Goal: Information Seeking & Learning: Check status

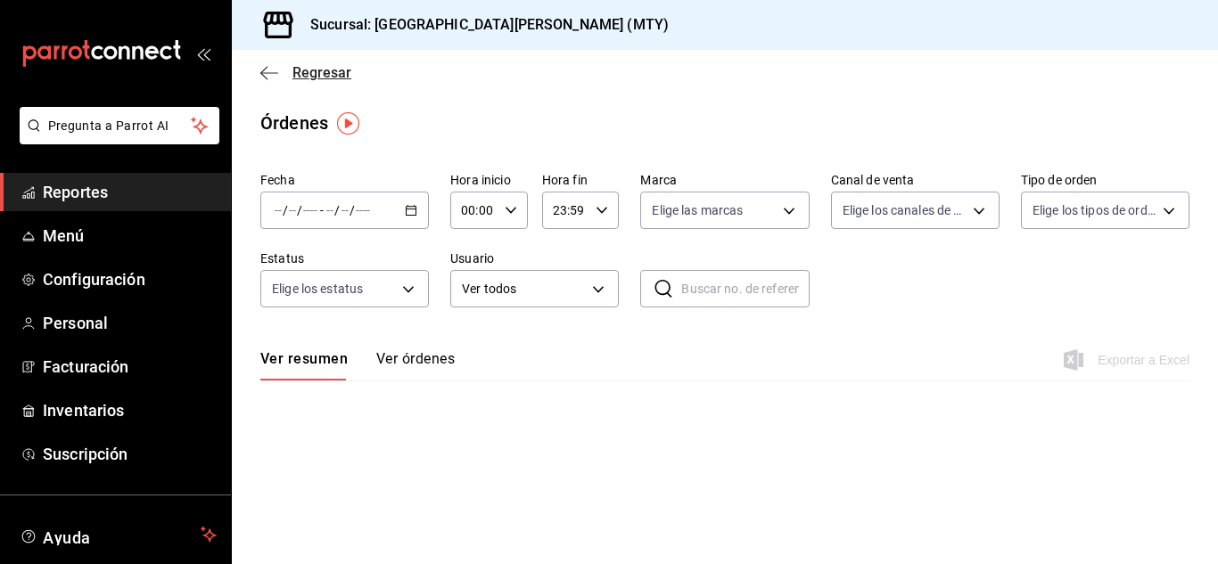
click at [321, 78] on span "Regresar" at bounding box center [321, 72] width 59 height 17
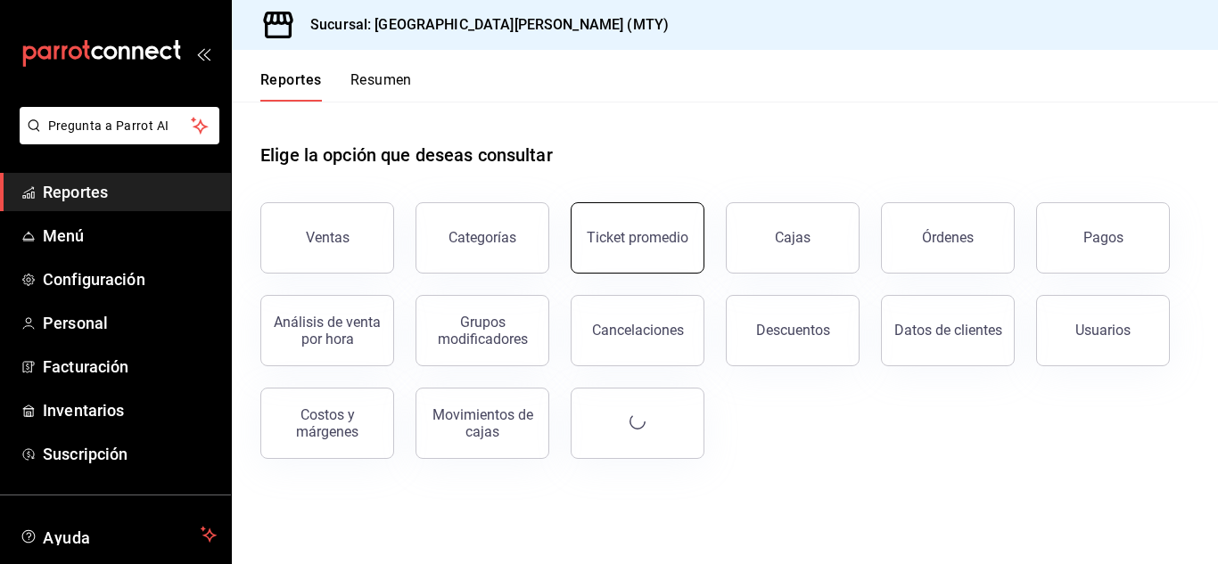
click at [600, 231] on div "Ticket promedio" at bounding box center [638, 237] width 102 height 17
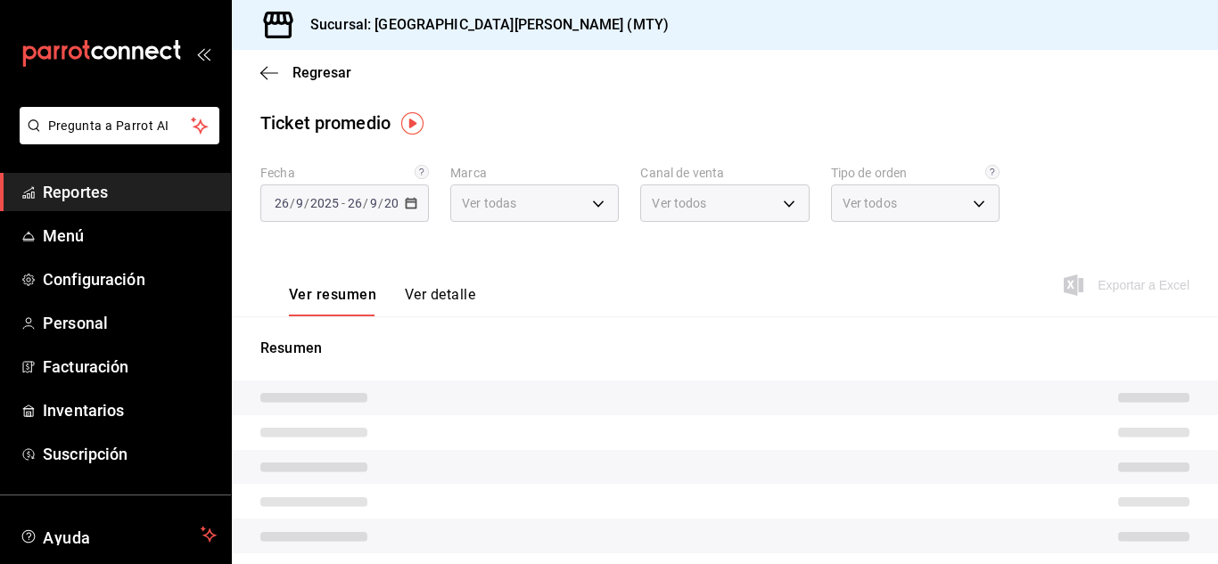
type input "993182a7-2c84-4ec8-9ef4-4438dae30c02"
type input "PARROT,UBER_EATS,RAPPI,DIDI_FOOD,ONLINE"
type input "96359a79-f33f-45b3-934b-2867b65d345c,c6fcd88e-9977-4e7e-951e-e2b9f3ed99d5,482ce…"
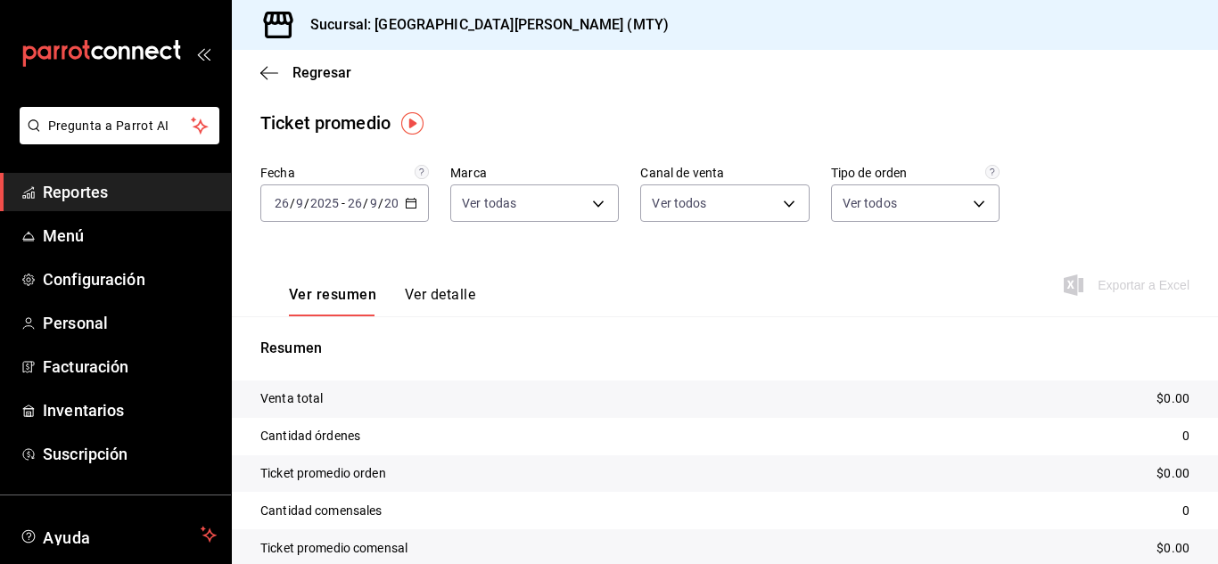
click at [401, 208] on div "[DATE] [DATE] - [DATE] [DATE]" at bounding box center [344, 203] width 169 height 37
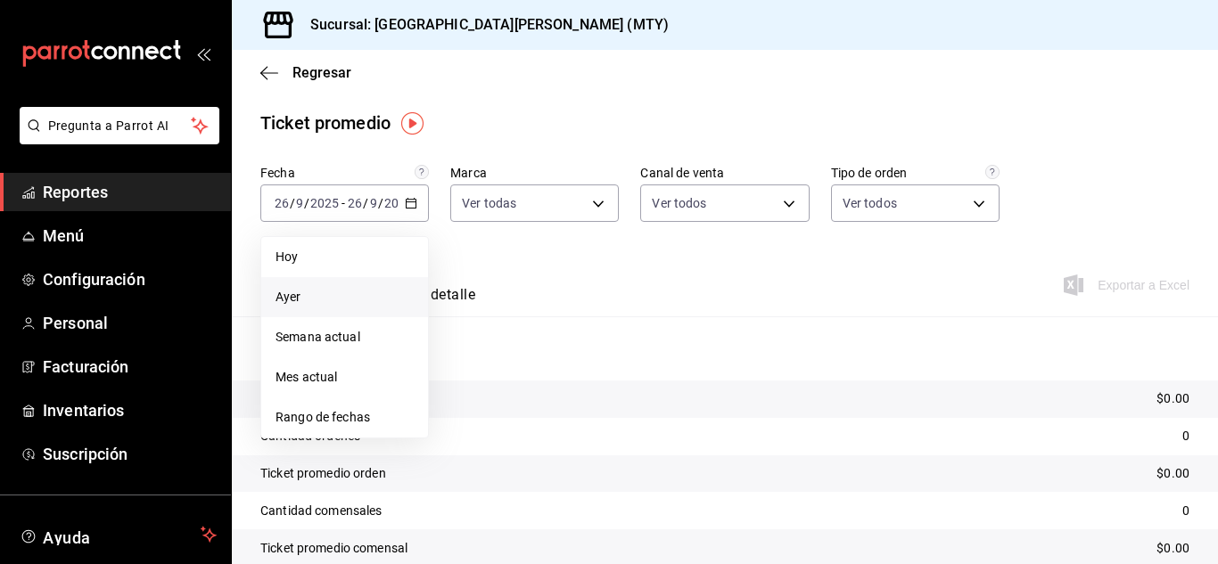
click at [324, 298] on span "Ayer" at bounding box center [345, 297] width 138 height 19
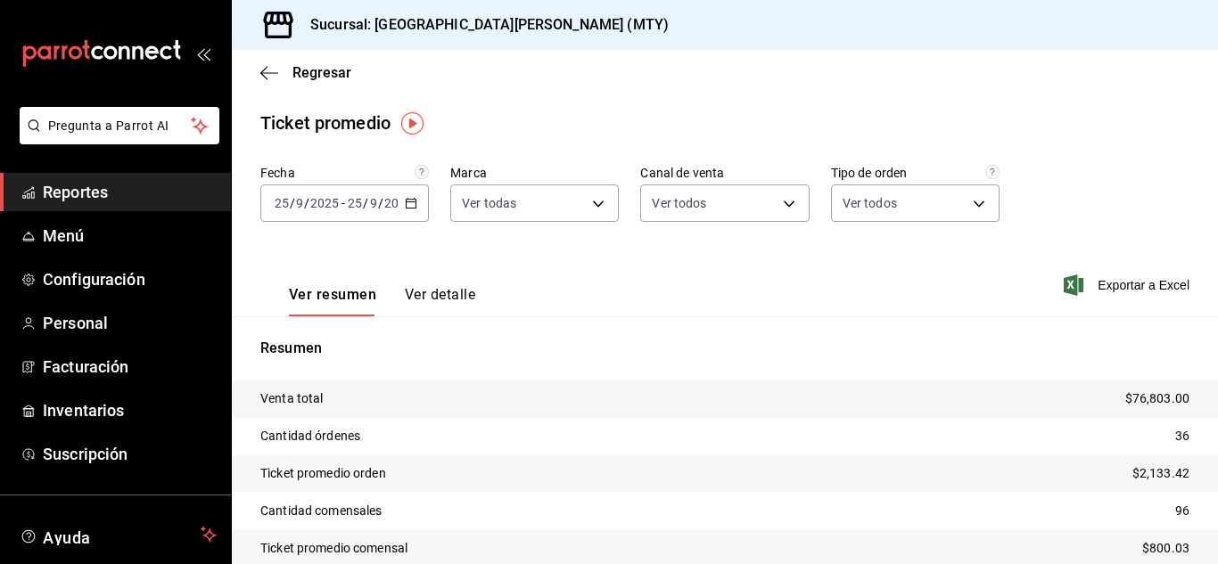
click at [461, 297] on button "Ver detalle" at bounding box center [440, 301] width 70 height 30
